Goal: Task Accomplishment & Management: Use online tool/utility

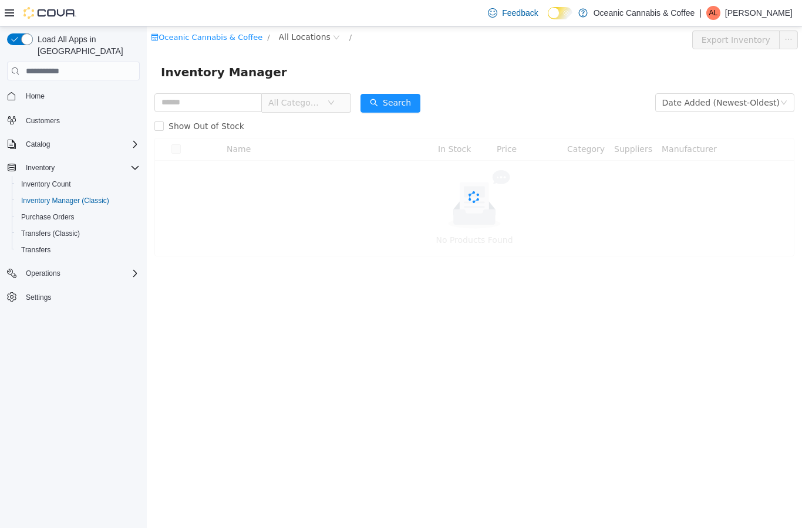
click at [320, 37] on span "All Locations" at bounding box center [305, 37] width 52 height 13
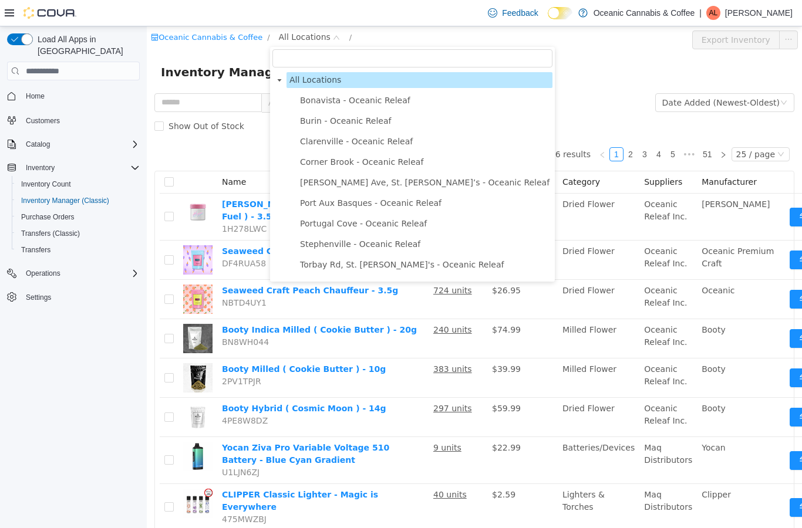
click at [379, 206] on span "Port Aux Basques - Oceanic Releaf" at bounding box center [371, 202] width 142 height 9
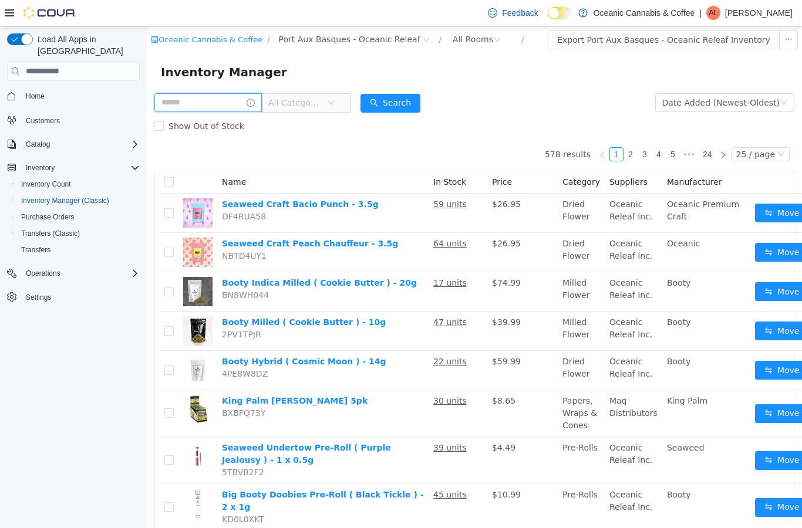
click at [227, 102] on input "text" at bounding box center [207, 102] width 107 height 19
click at [322, 100] on span "All Categories" at bounding box center [294, 103] width 53 height 12
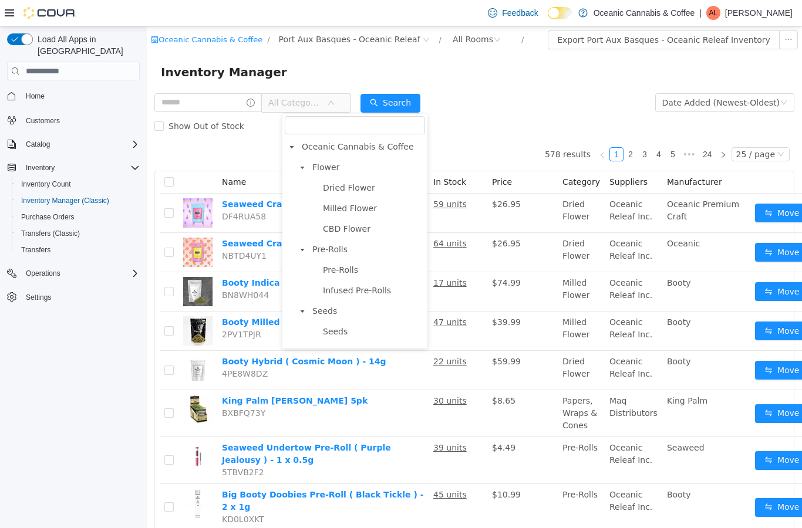
click at [351, 253] on span "Pre-Rolls" at bounding box center [367, 250] width 116 height 16
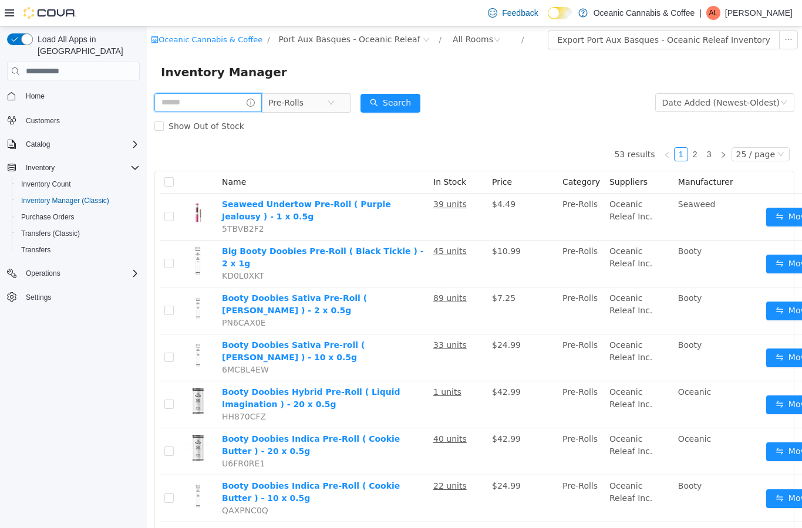
click at [233, 99] on input "text" at bounding box center [207, 102] width 107 height 19
type input "**"
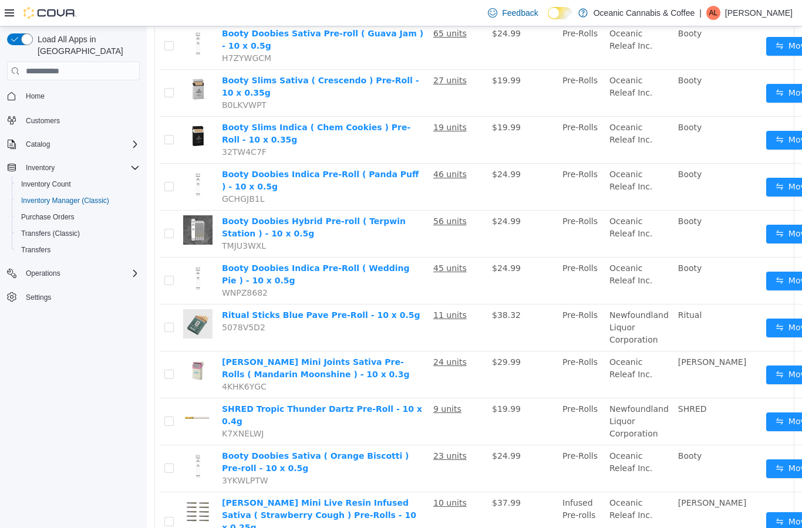
scroll to position [358, 0]
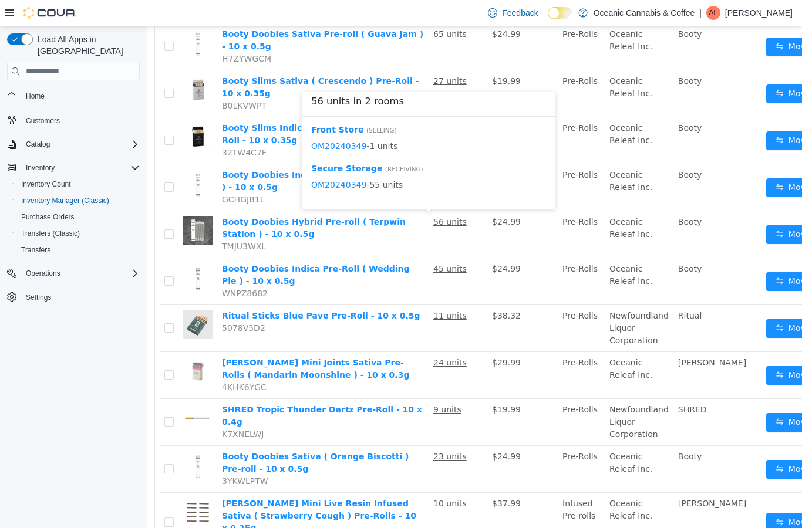
click at [766, 236] on button "Move" at bounding box center [793, 234] width 54 height 19
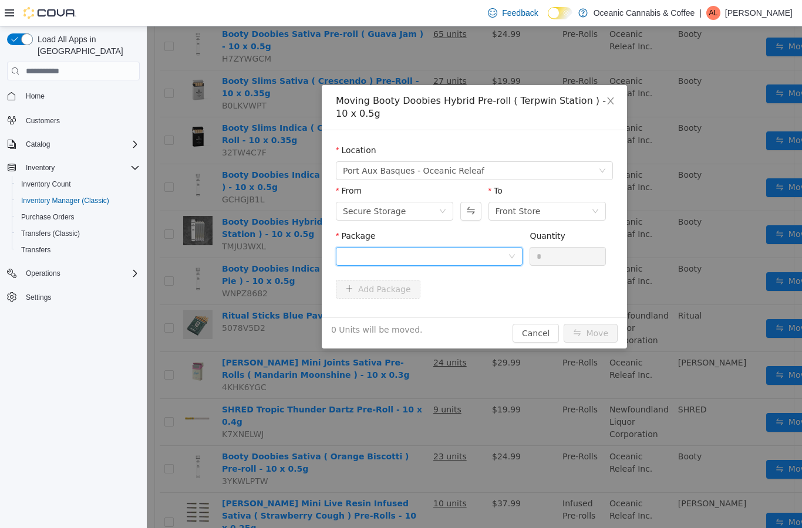
click at [506, 248] on div at bounding box center [425, 257] width 165 height 18
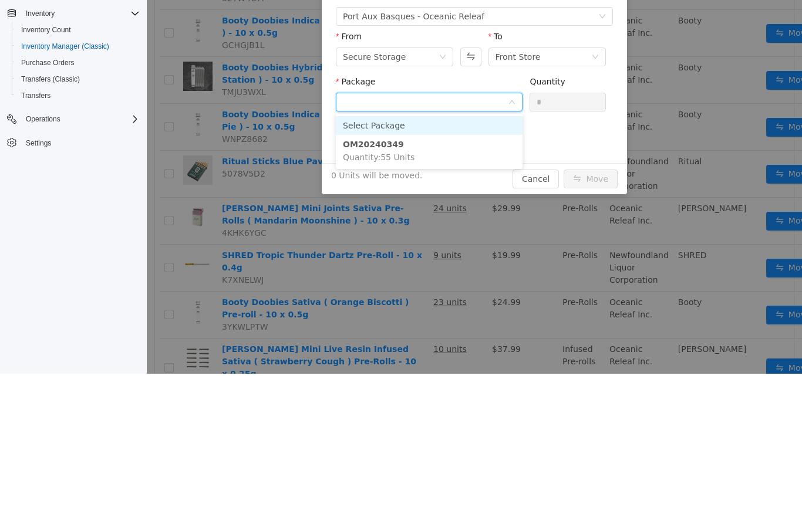
click at [480, 155] on li "OM20240349 Quantity : 55 Units" at bounding box center [429, 151] width 187 height 32
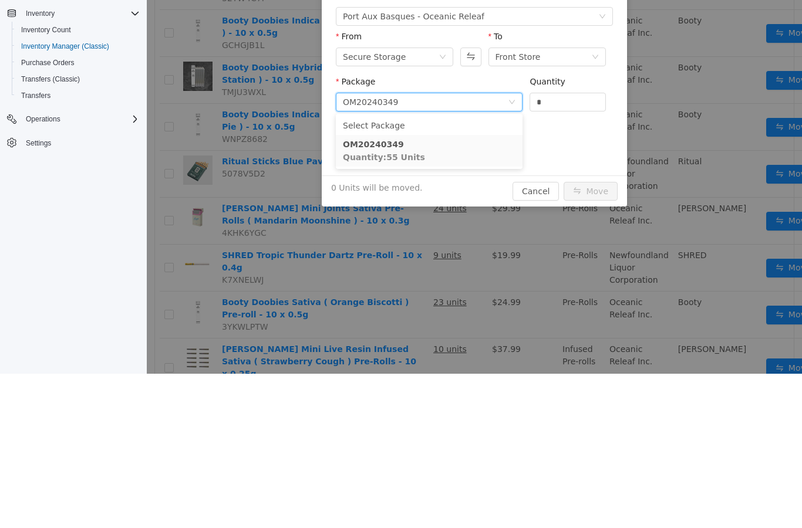
scroll to position [47, 0]
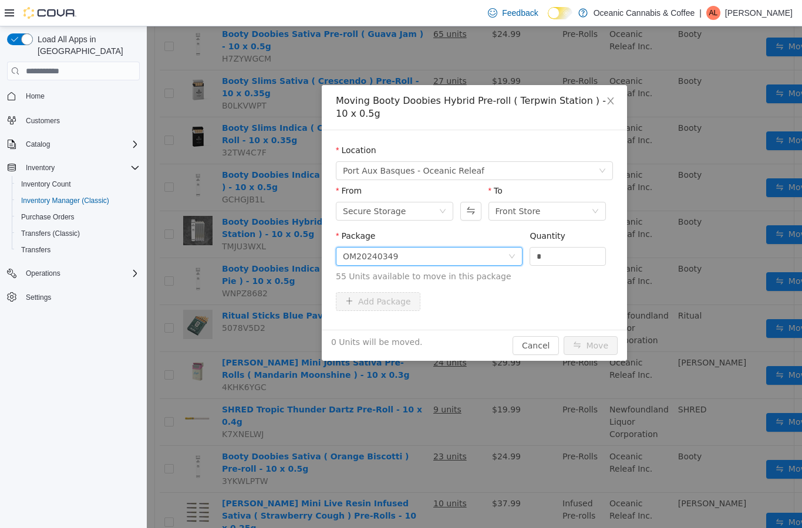
click at [583, 259] on input "*" at bounding box center [567, 257] width 75 height 18
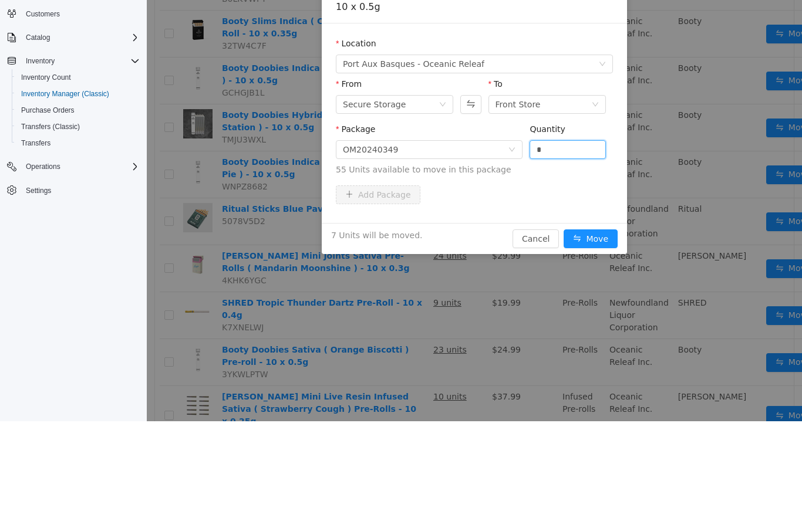
type input "*"
click at [597, 237] on button "Move" at bounding box center [591, 239] width 54 height 19
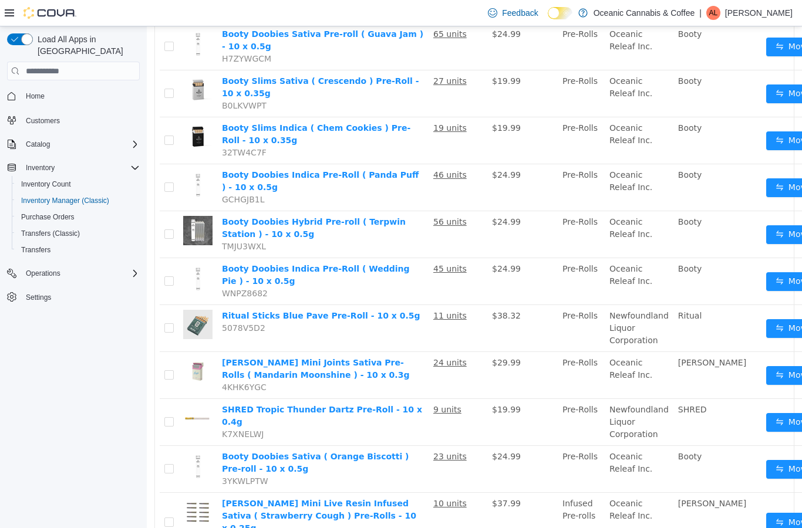
click at [766, 142] on button "Move" at bounding box center [793, 141] width 54 height 19
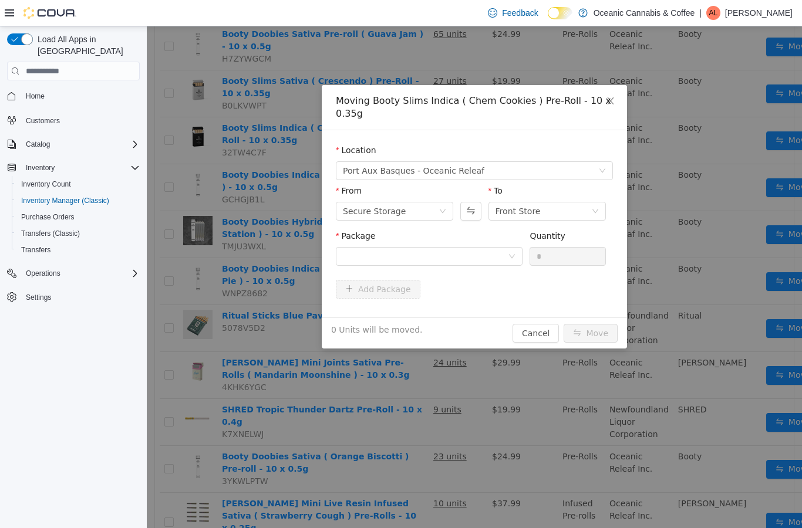
click at [467, 277] on div "Package Quantity *" at bounding box center [474, 255] width 277 height 50
click at [486, 255] on div at bounding box center [425, 257] width 165 height 18
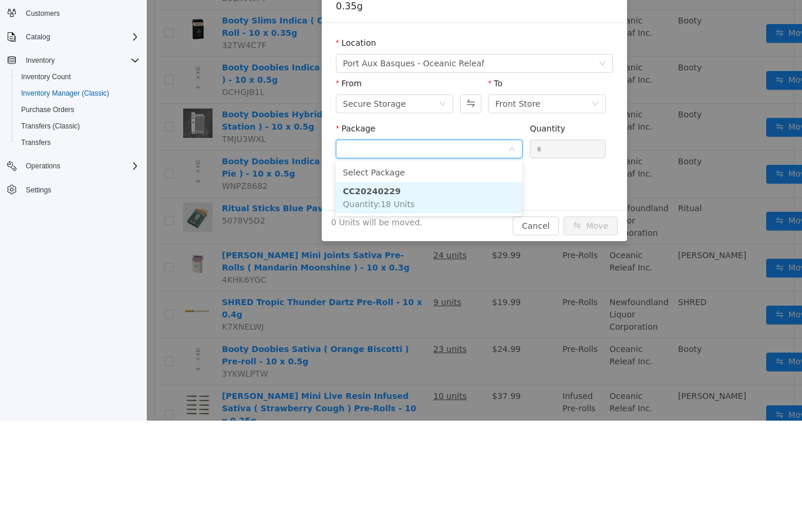
click at [469, 195] on li "CC20240229 Quantity : 18 Units" at bounding box center [429, 198] width 187 height 32
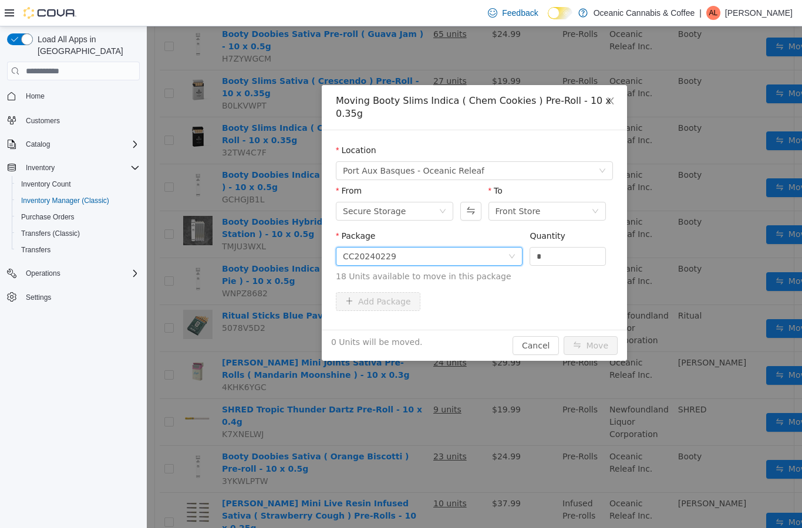
click at [572, 254] on input "*" at bounding box center [567, 257] width 75 height 18
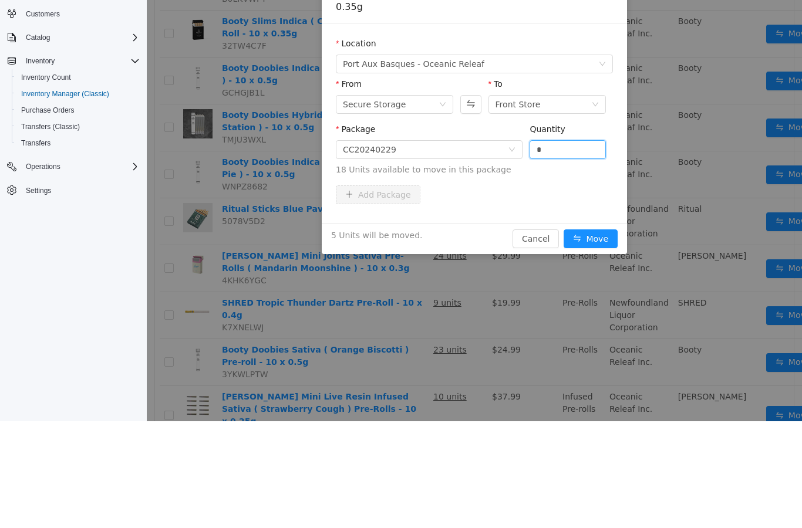
type input "*"
click at [597, 243] on button "Move" at bounding box center [591, 239] width 54 height 19
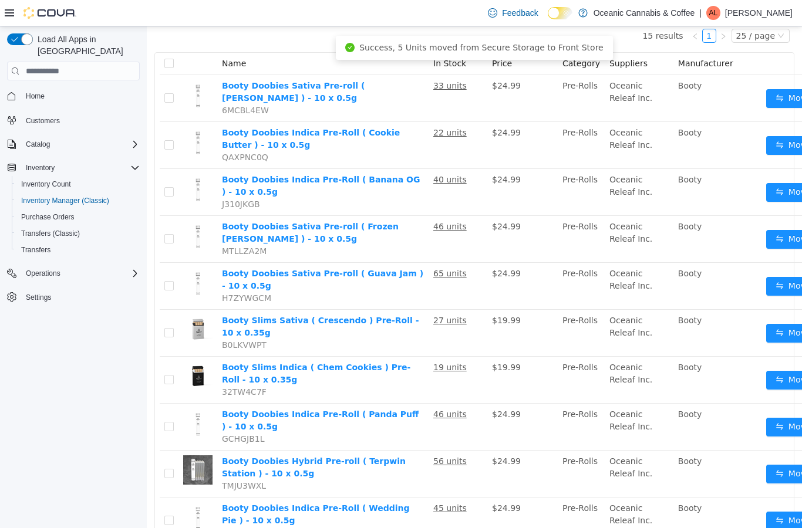
scroll to position [60, 0]
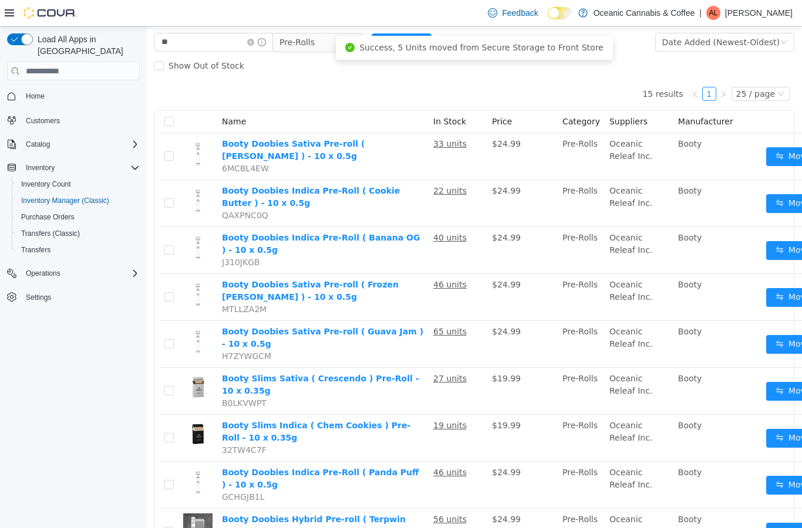
click at [766, 247] on button "Move" at bounding box center [793, 250] width 54 height 19
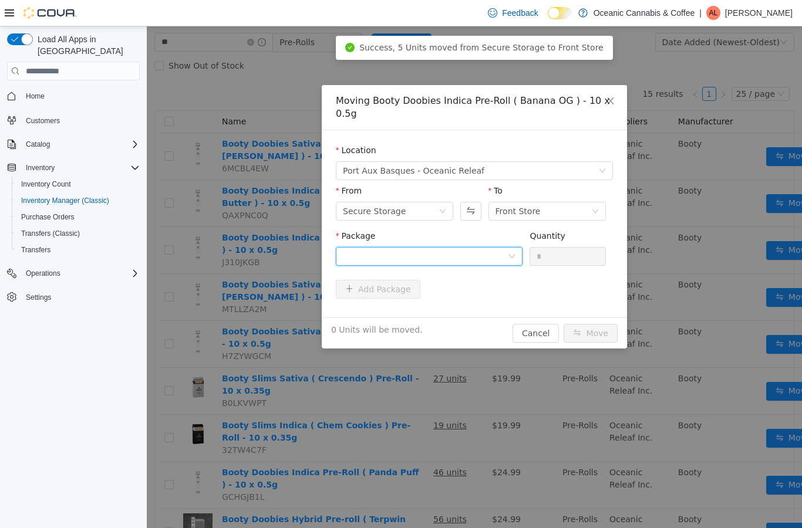
click at [507, 261] on div at bounding box center [425, 257] width 165 height 18
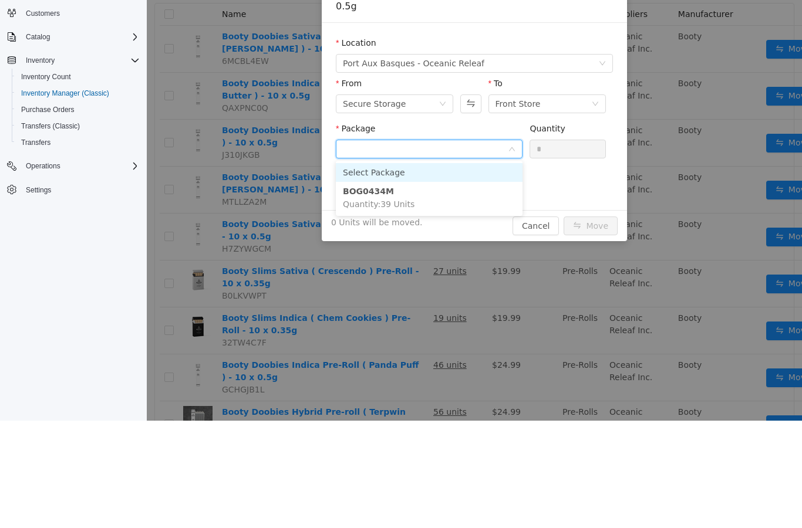
click at [471, 202] on li "BOG0434M Quantity : 39 Units" at bounding box center [429, 198] width 187 height 32
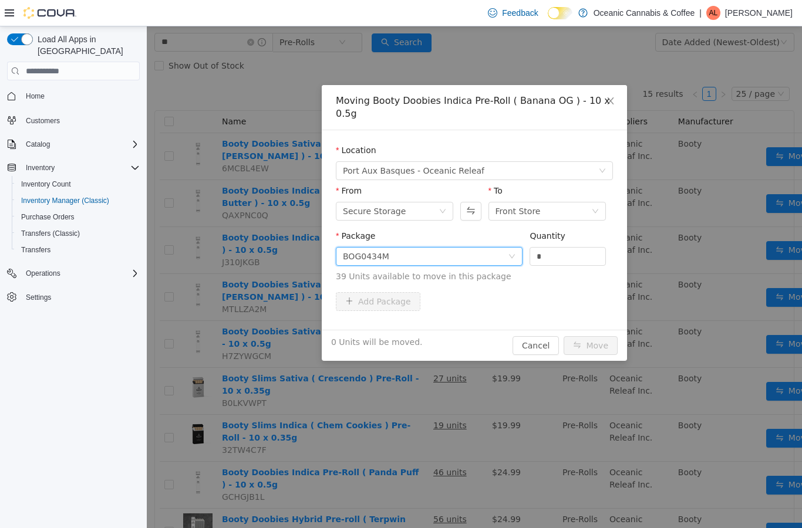
click at [573, 256] on input "*" at bounding box center [567, 257] width 75 height 18
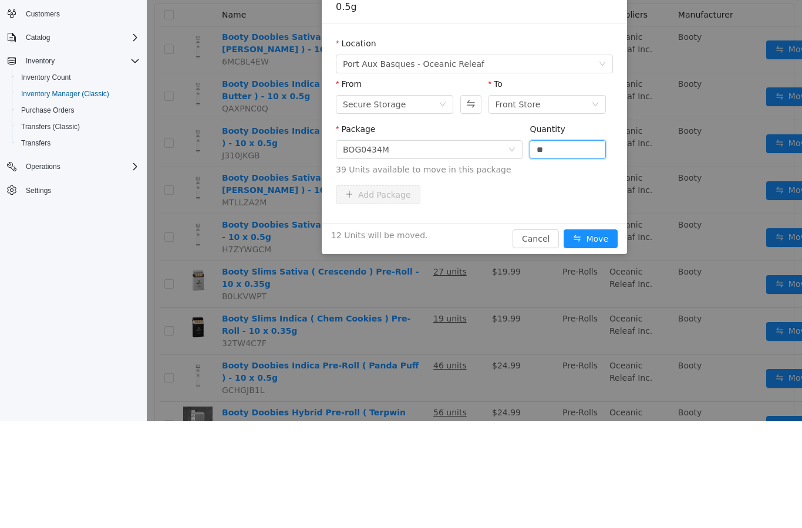
type input "**"
click at [601, 238] on button "Move" at bounding box center [591, 239] width 54 height 19
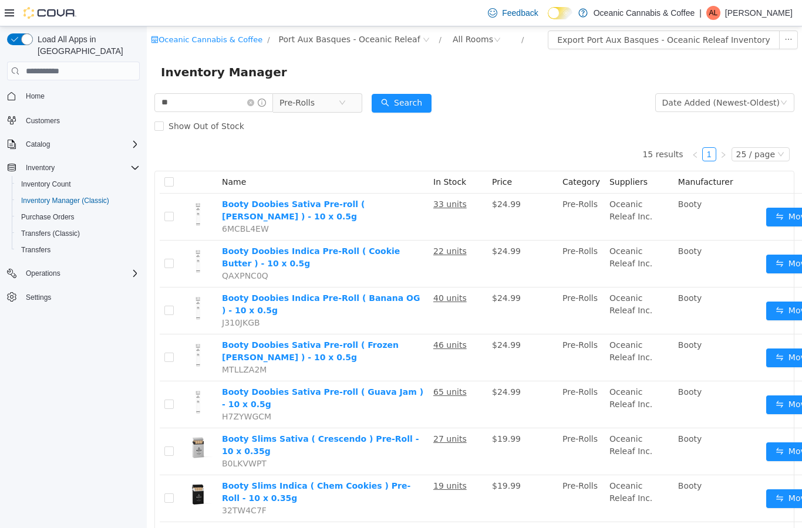
scroll to position [0, 0]
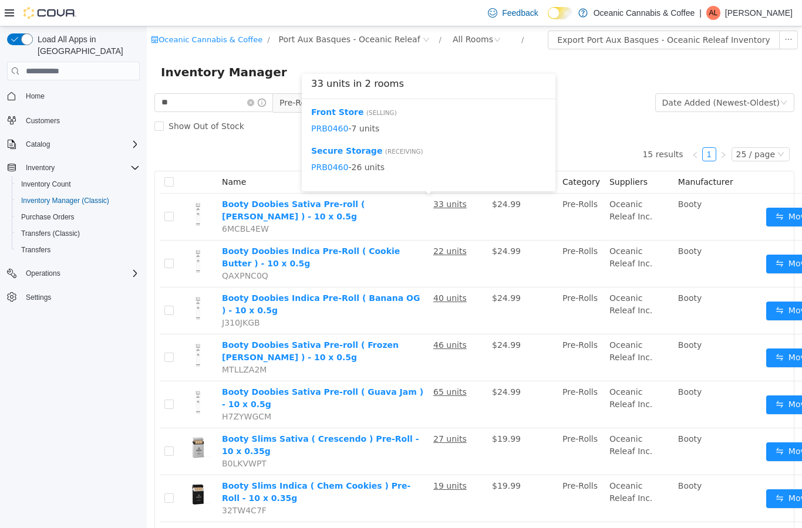
click at [429, 258] on td "22 units" at bounding box center [458, 264] width 59 height 47
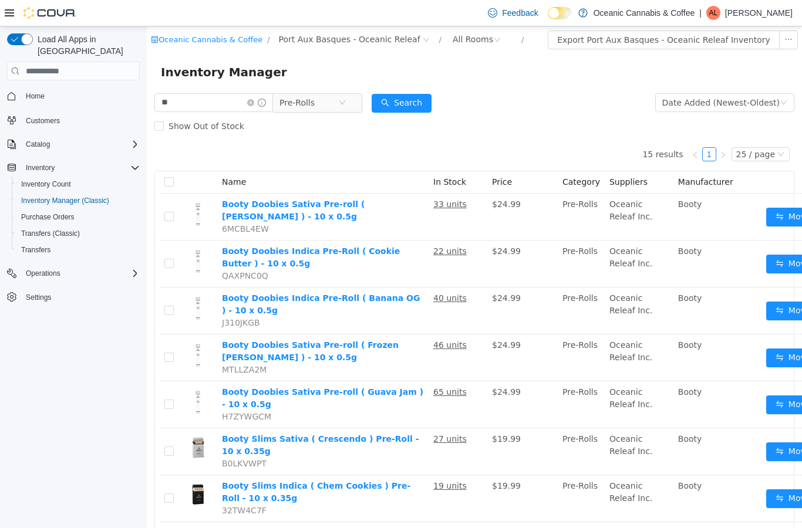
click at [607, 113] on form "** Pre-Rolls Date Added (Newest-Oldest) Search Show Out of Stock" at bounding box center [474, 114] width 640 height 47
click at [435, 243] on td "22 units" at bounding box center [458, 264] width 59 height 47
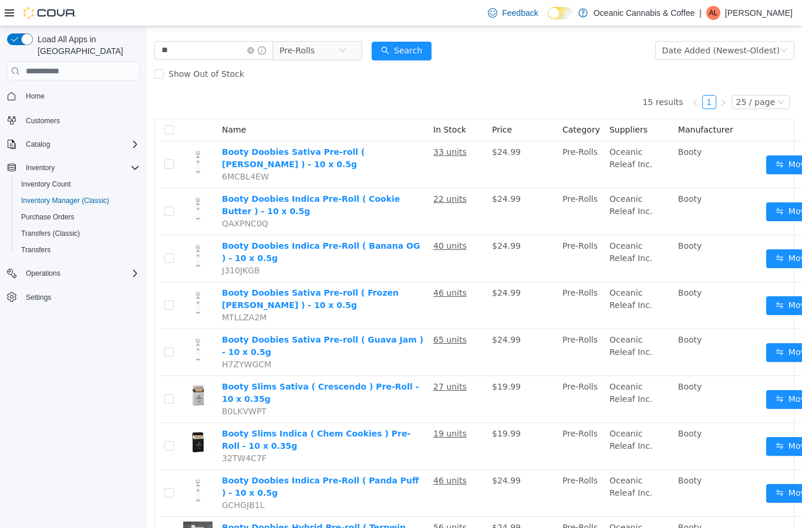
scroll to position [53, 0]
click at [432, 394] on td "27 units" at bounding box center [458, 399] width 59 height 47
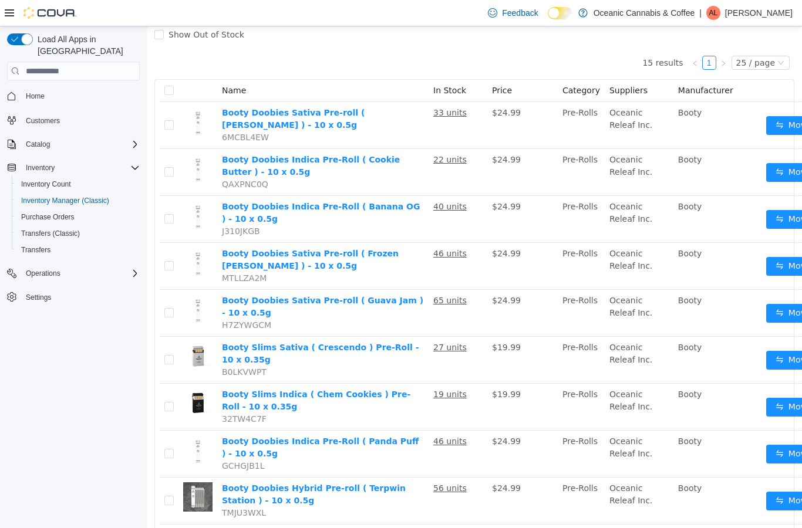
scroll to position [90, 0]
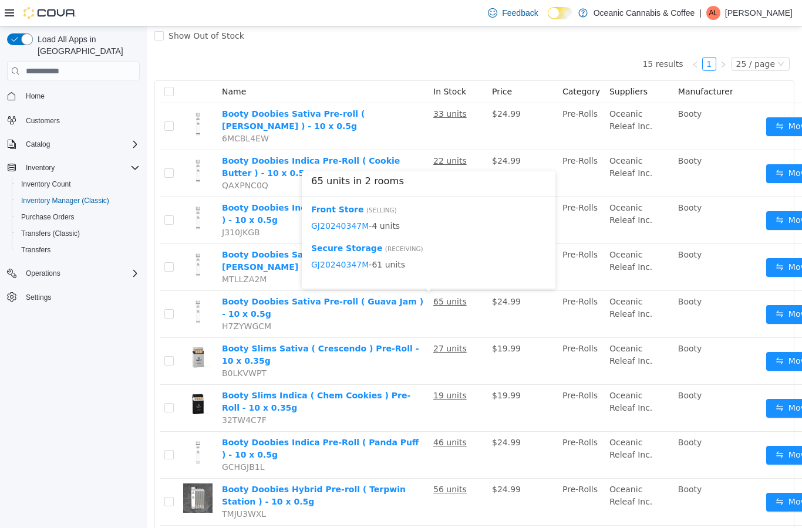
click at [766, 308] on button "Move" at bounding box center [793, 314] width 54 height 19
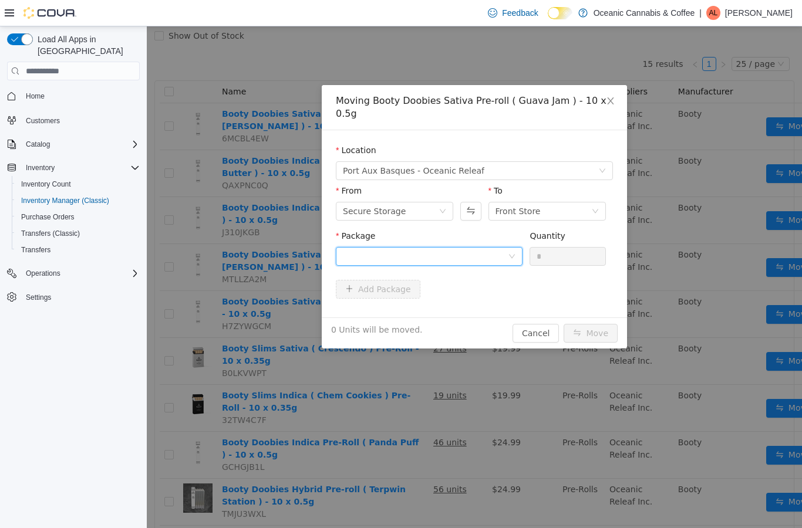
click at [501, 248] on div at bounding box center [425, 257] width 165 height 18
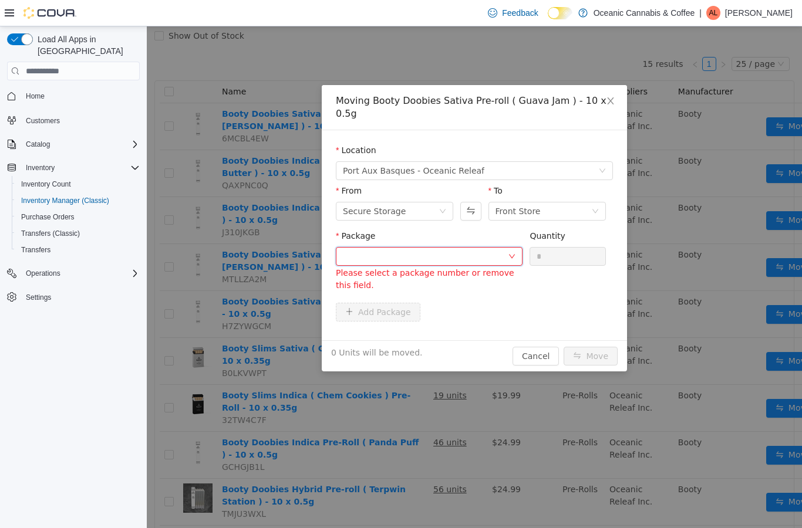
click at [521, 247] on div at bounding box center [429, 256] width 187 height 19
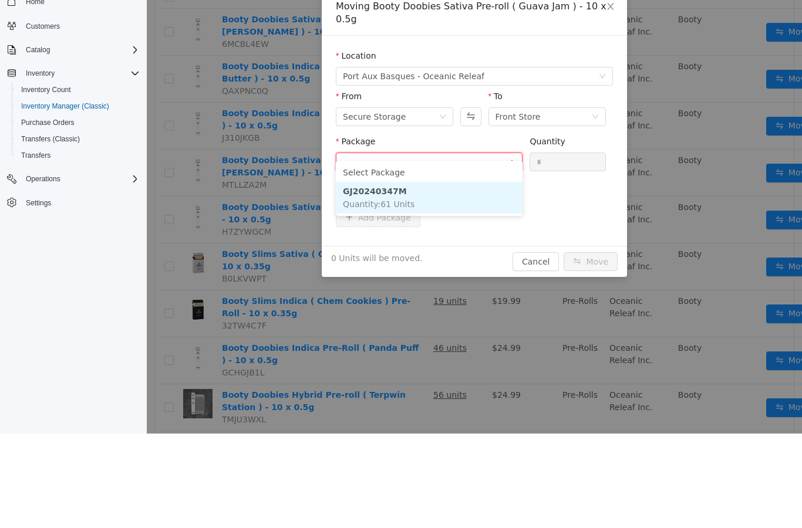
click at [491, 199] on li "GJ20240347M Quantity : 61 Units" at bounding box center [429, 198] width 187 height 32
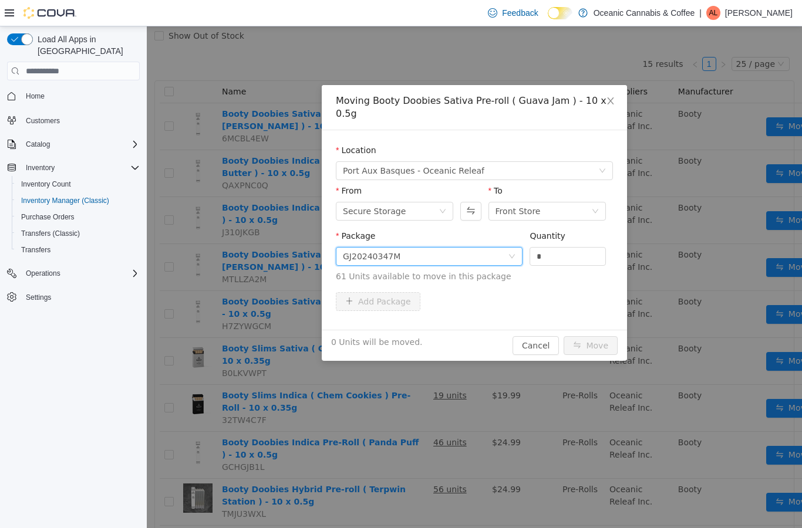
click at [567, 248] on input "*" at bounding box center [567, 257] width 75 height 18
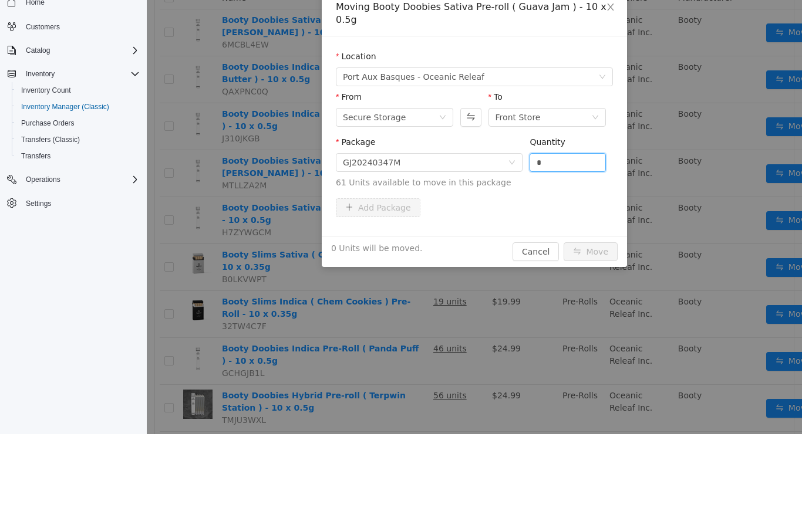
click at [568, 154] on input "*" at bounding box center [567, 163] width 75 height 18
click at [571, 154] on input "*" at bounding box center [567, 163] width 75 height 18
type input "**"
click at [592, 243] on button "Move" at bounding box center [591, 252] width 54 height 19
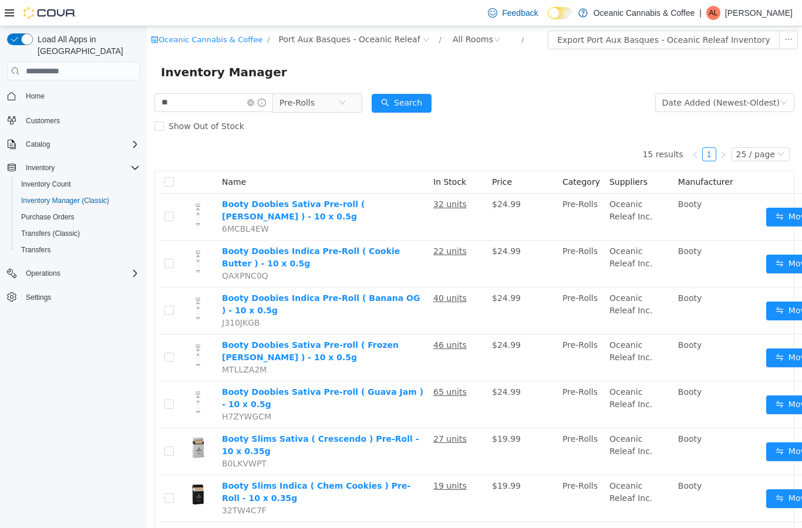
scroll to position [0, 0]
click at [338, 102] on span "Pre-Rolls" at bounding box center [309, 103] width 59 height 18
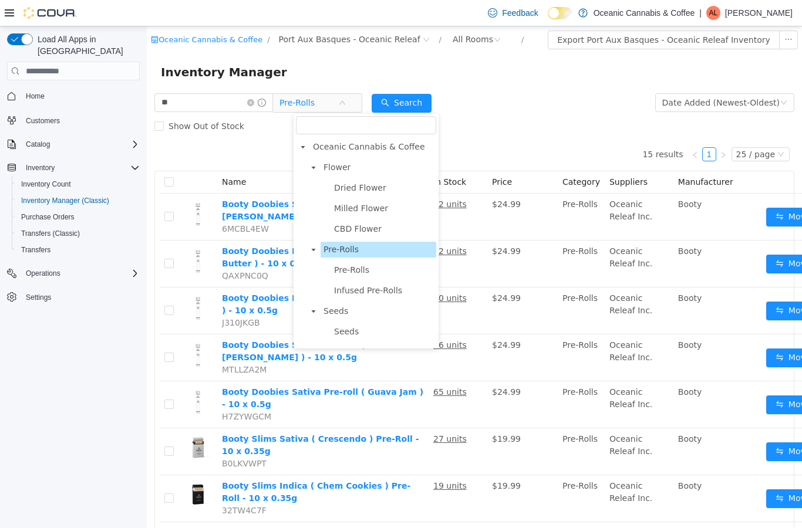
click at [370, 185] on span "Dried Flower" at bounding box center [360, 187] width 52 height 9
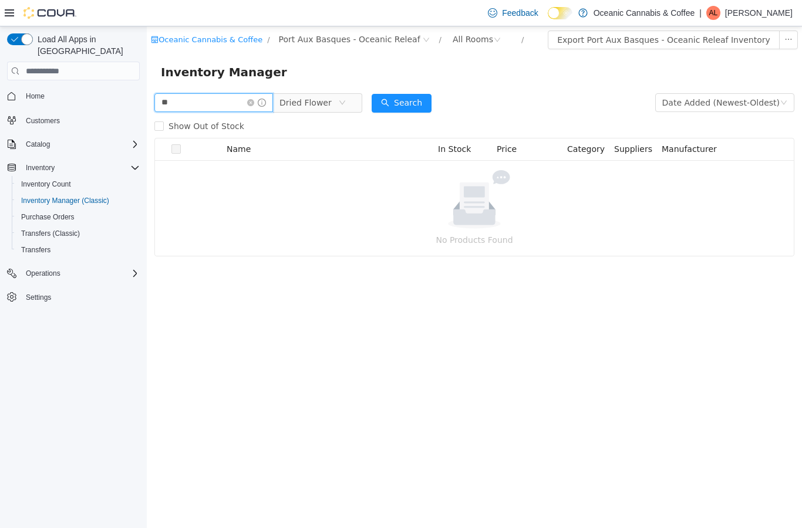
click at [257, 101] on input "**" at bounding box center [213, 102] width 119 height 19
click at [254, 101] on icon "icon: close-circle" at bounding box center [250, 102] width 7 height 7
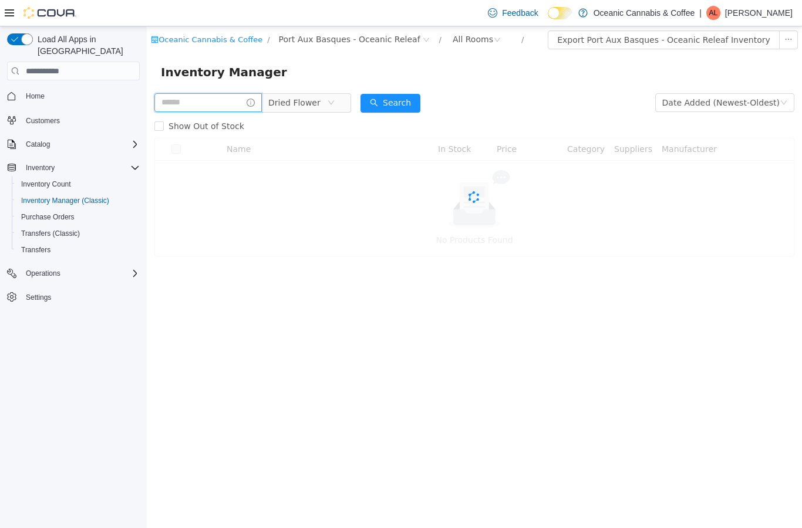
click at [241, 101] on input "text" at bounding box center [207, 102] width 107 height 19
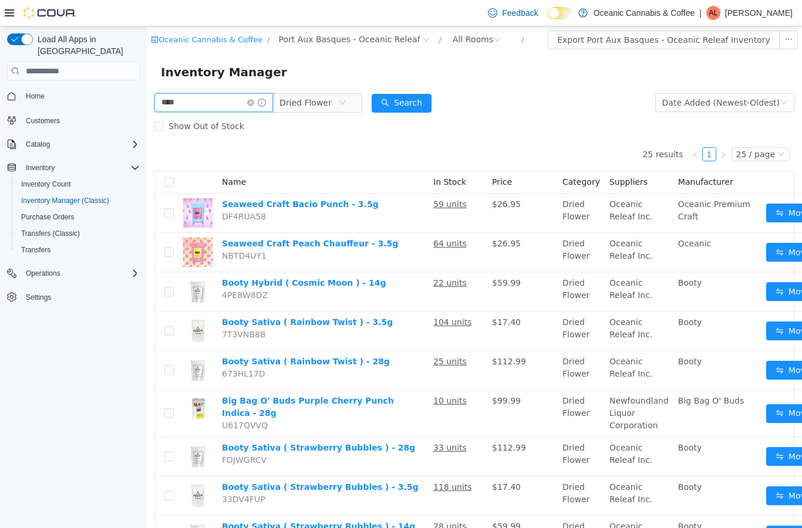
type input "****"
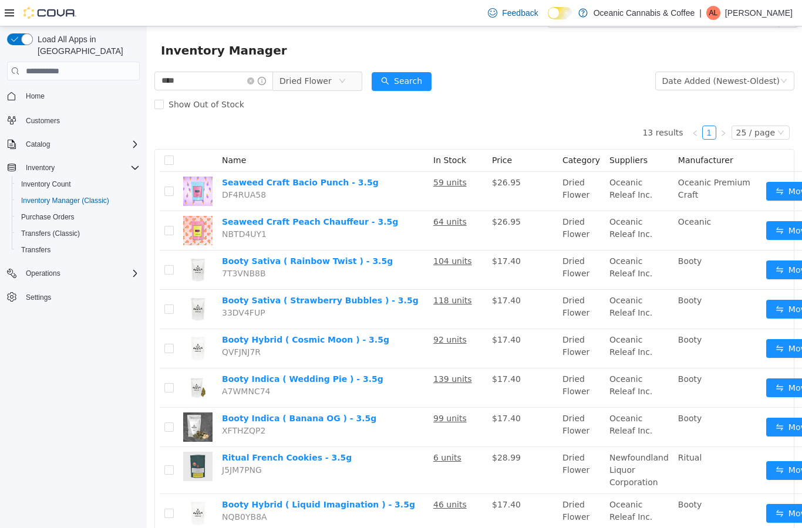
scroll to position [46, 0]
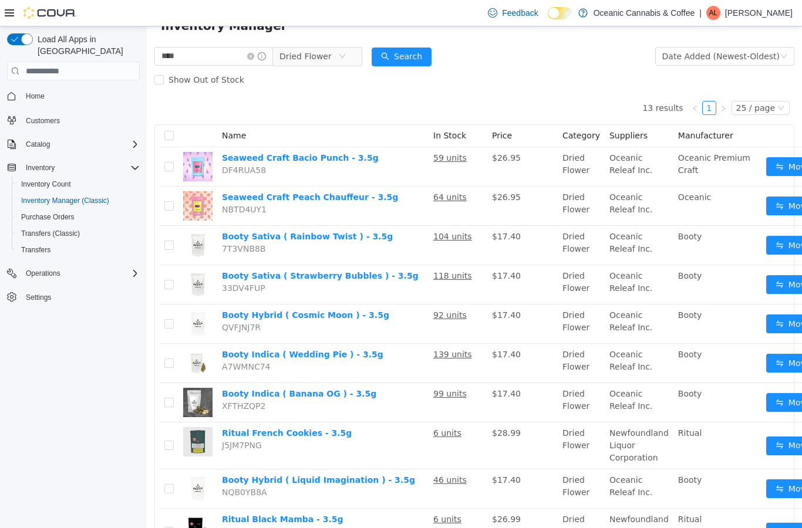
click at [766, 396] on button "Move" at bounding box center [793, 402] width 54 height 19
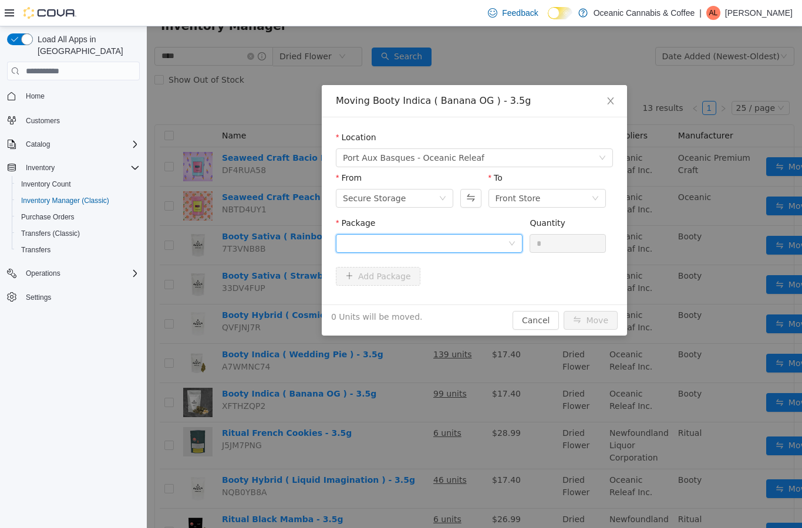
click at [503, 244] on div at bounding box center [425, 244] width 165 height 18
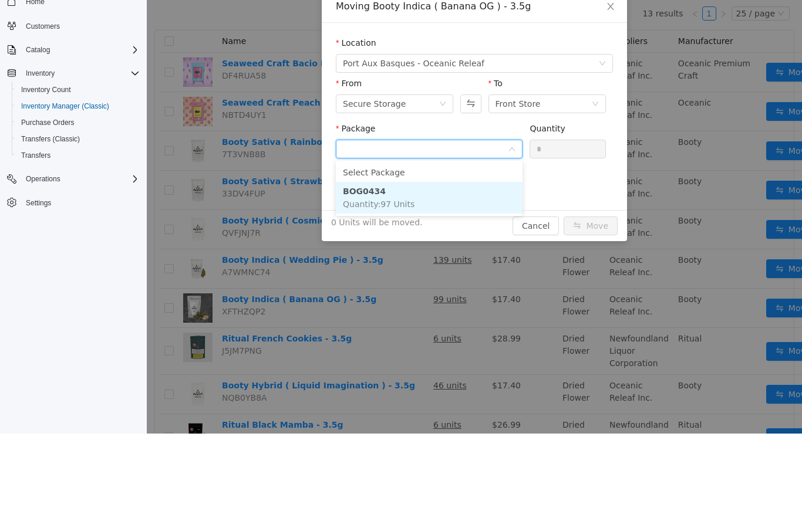
click at [467, 196] on li "BOG0434 Quantity : 97 Units" at bounding box center [429, 198] width 187 height 32
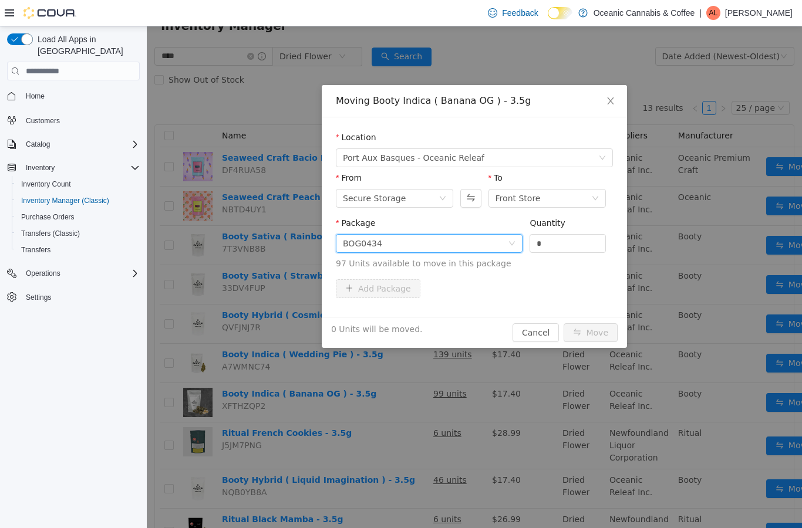
click at [561, 246] on input "*" at bounding box center [567, 244] width 75 height 18
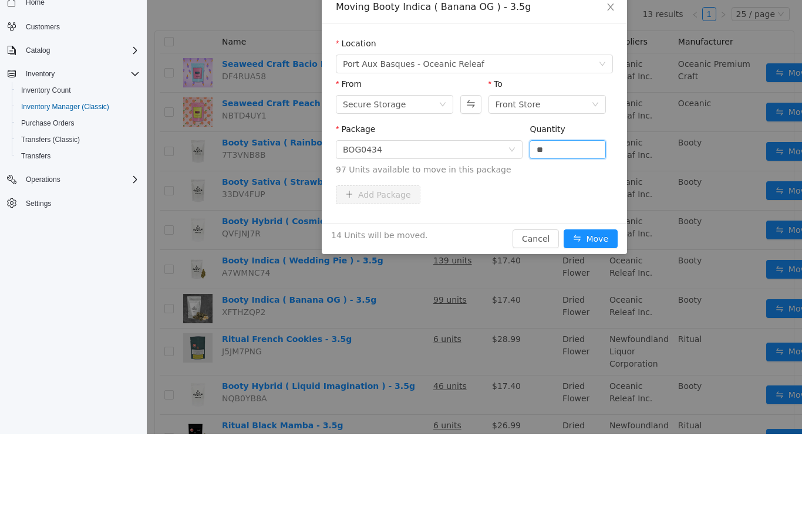
type input "**"
click at [600, 237] on button "Move" at bounding box center [591, 239] width 54 height 19
